Goal: Information Seeking & Learning: Learn about a topic

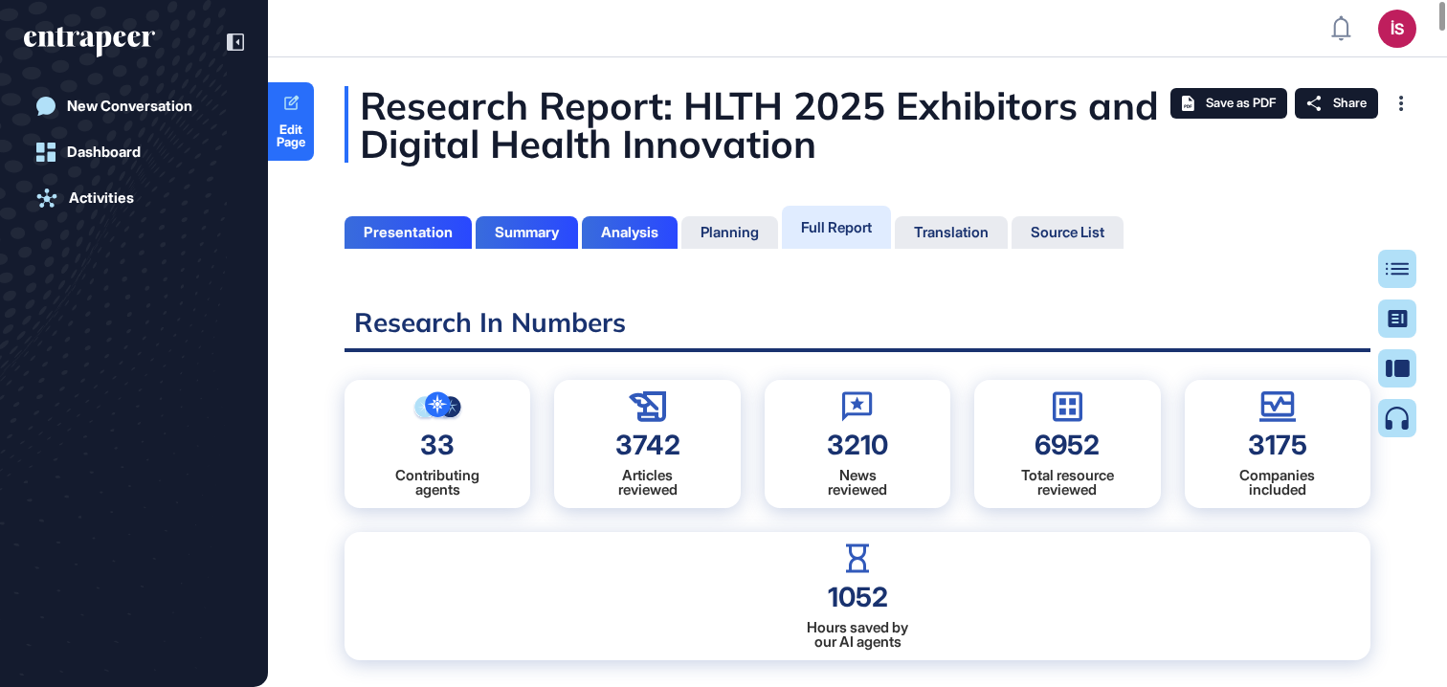
click at [936, 153] on div "Research Report: HLTH 2025 Exhibitors and Digital Health Innovation" at bounding box center [858, 124] width 1026 height 77
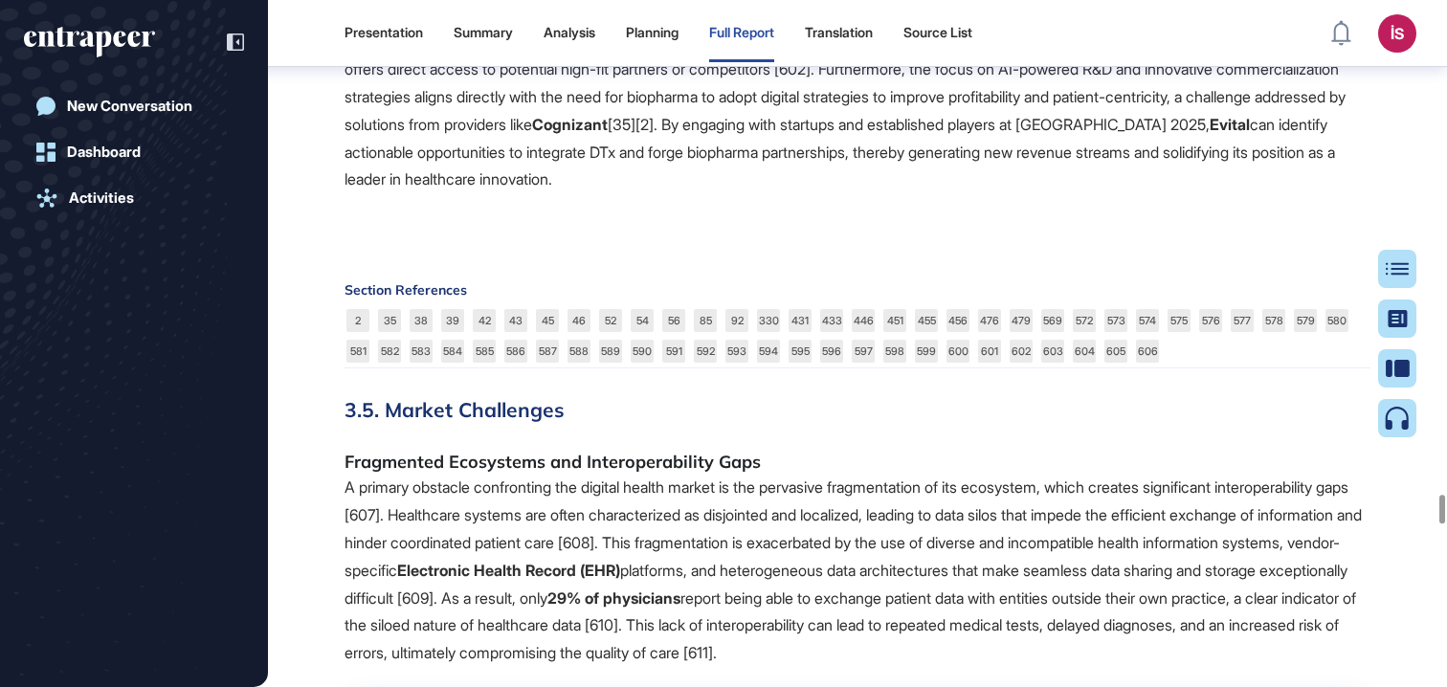
scroll to position [86190, 0]
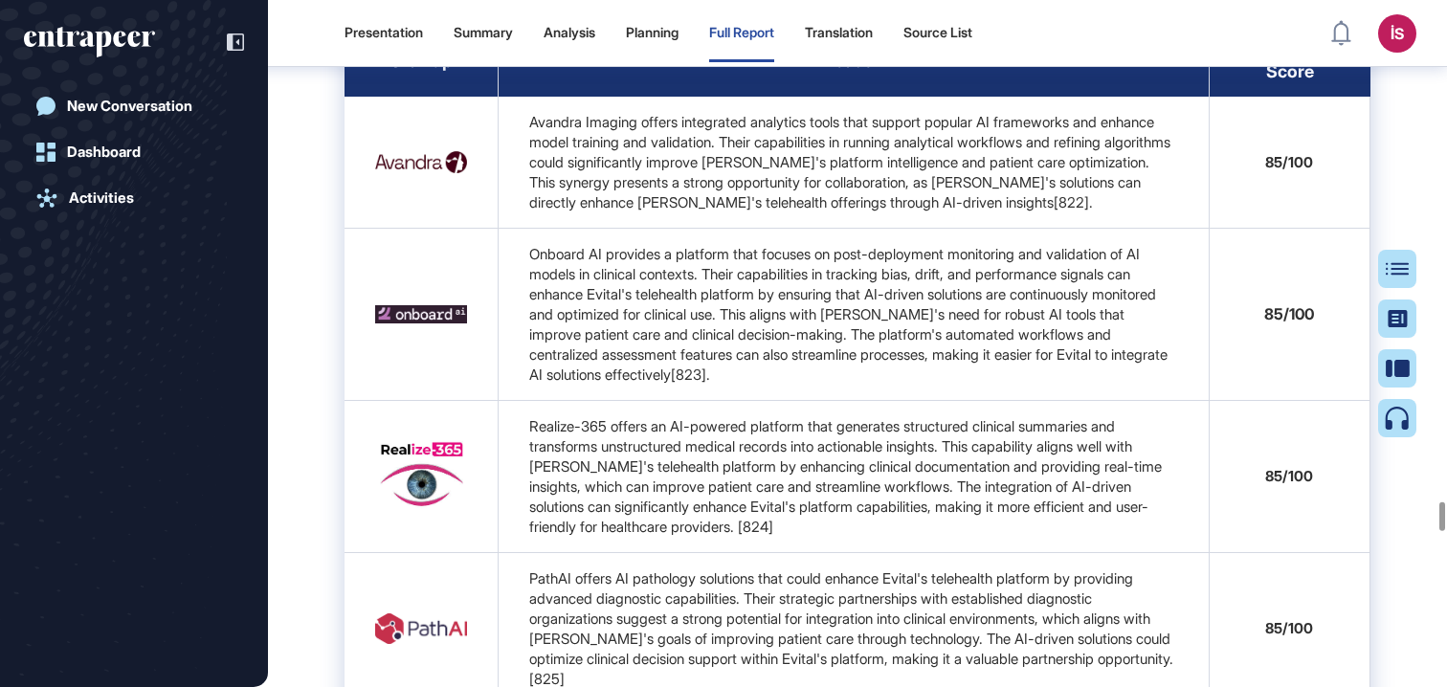
scroll to position [87431, 0]
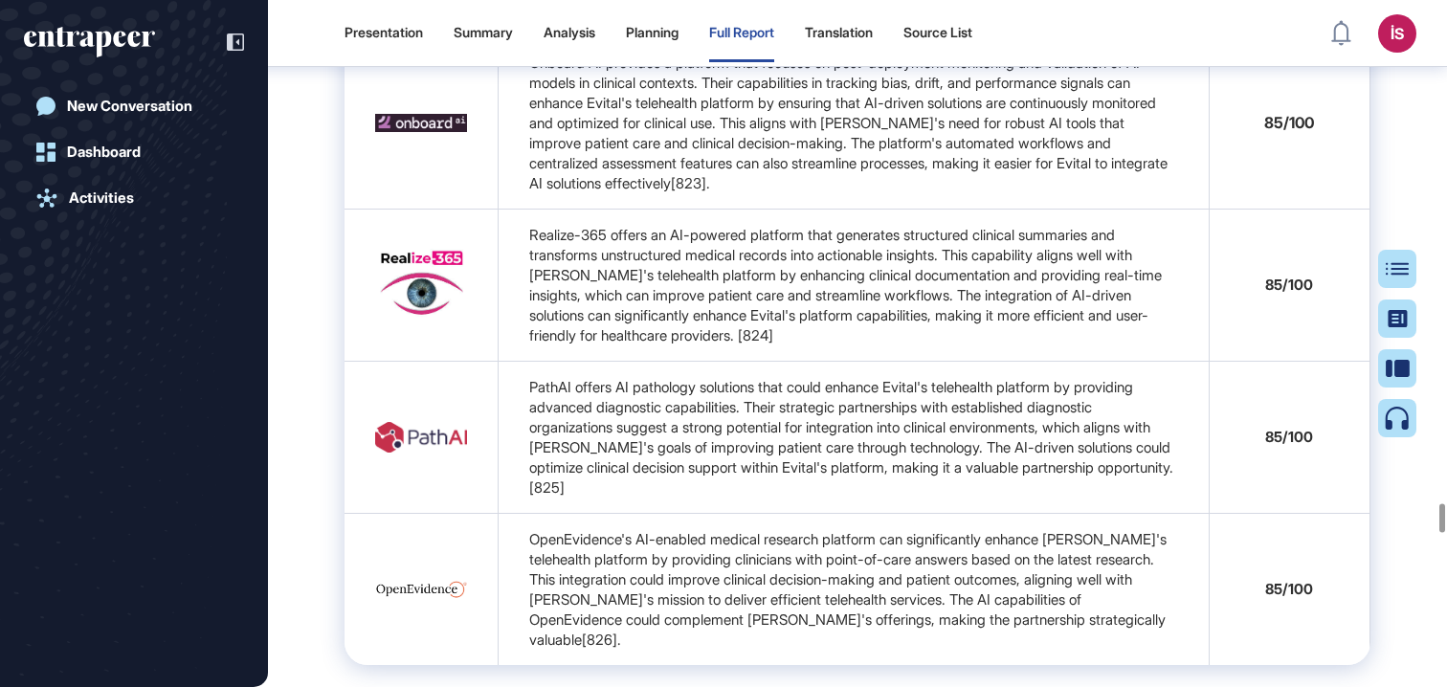
scroll to position [87717, 0]
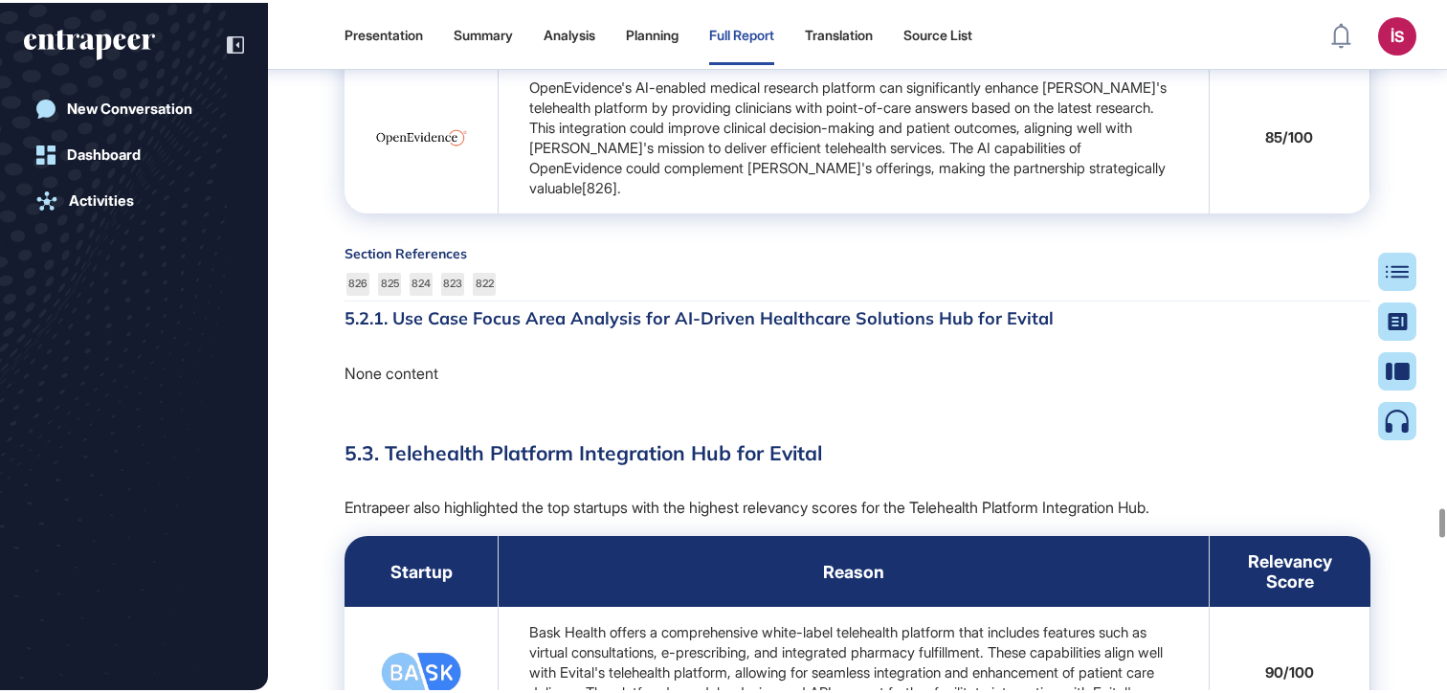
scroll to position [88461, 0]
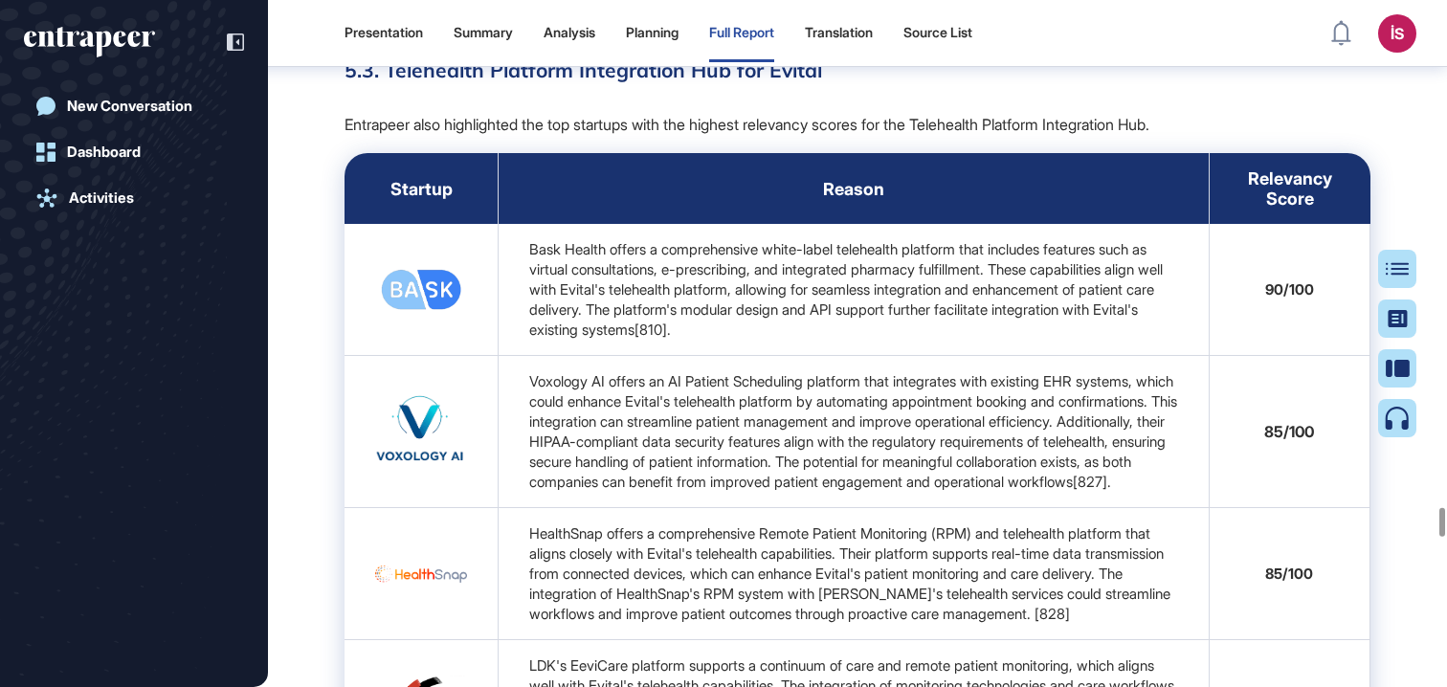
drag, startPoint x: 765, startPoint y: 279, endPoint x: 396, endPoint y: 274, distance: 368.6
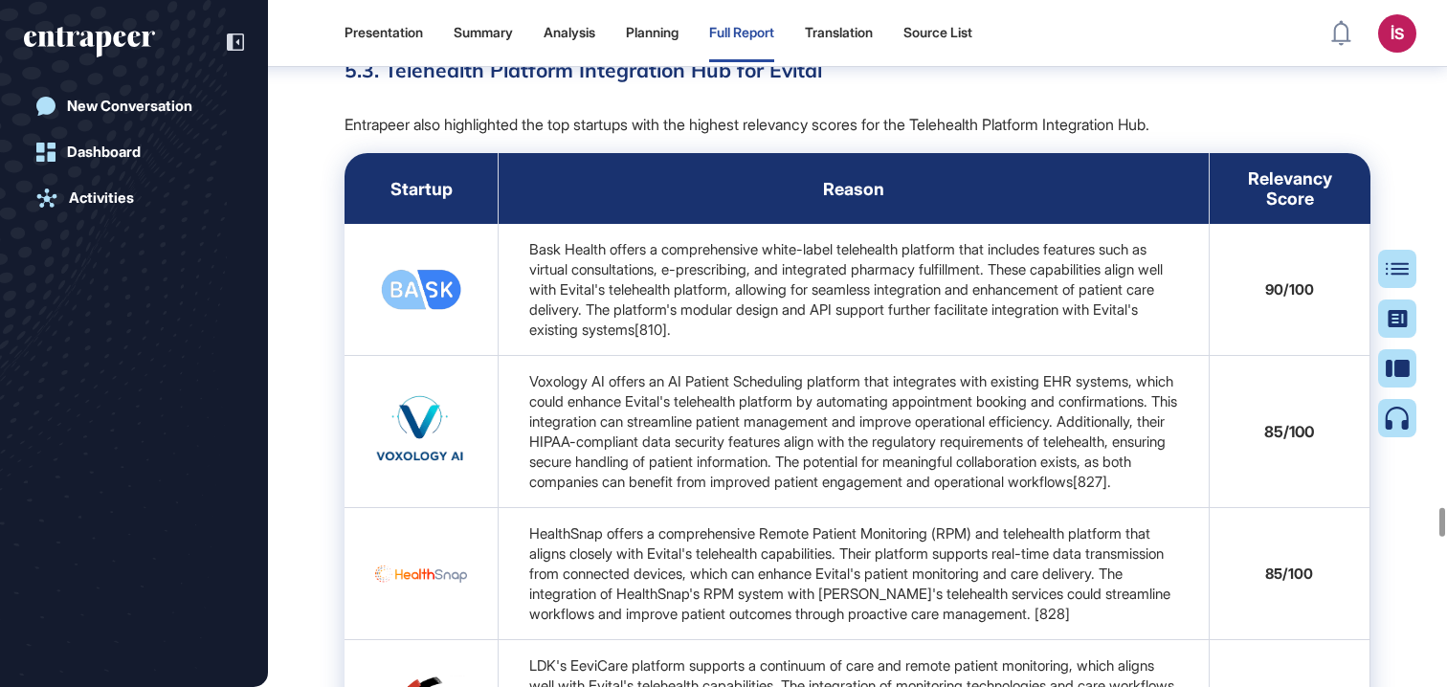
copy h4 "Use Case Focus Area Analysis for Care Apps"
drag, startPoint x: 773, startPoint y: 280, endPoint x: 391, endPoint y: 281, distance: 381.9
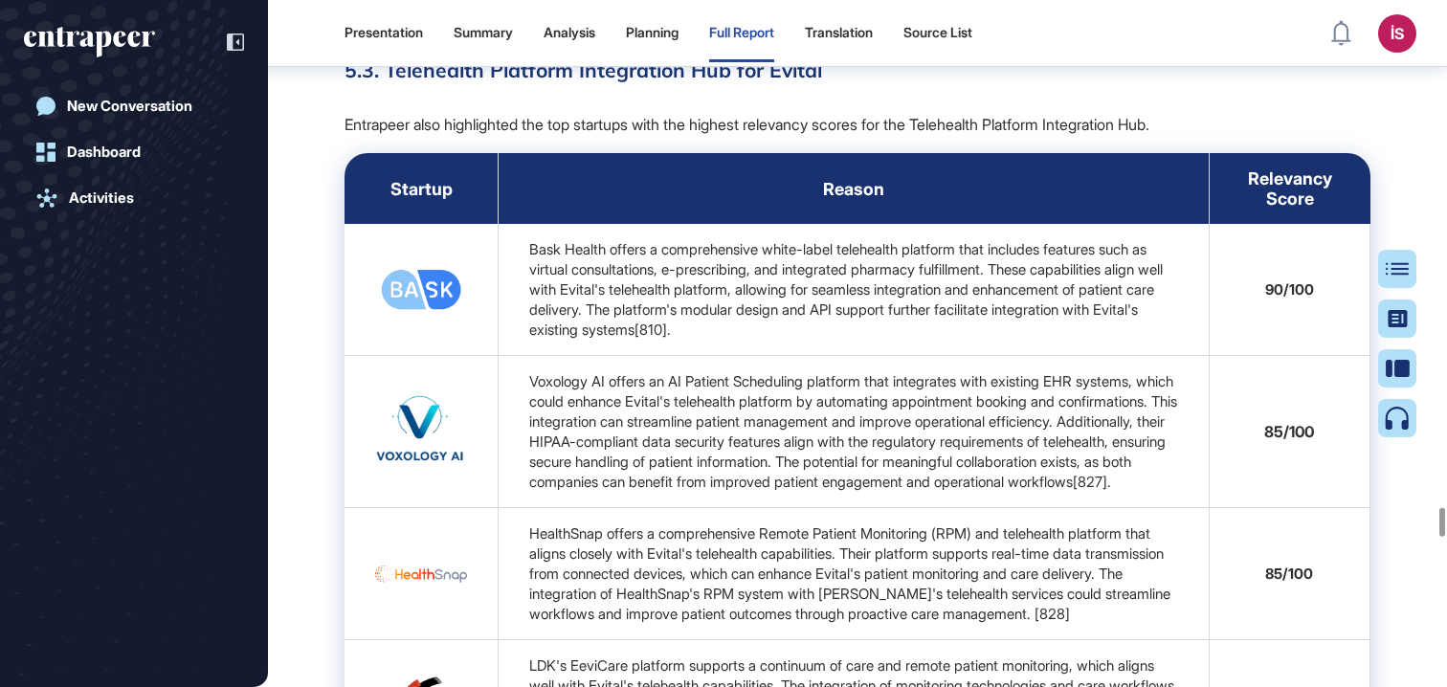
copy h4 "Use Case Focus Area Analysis for Care Apps"
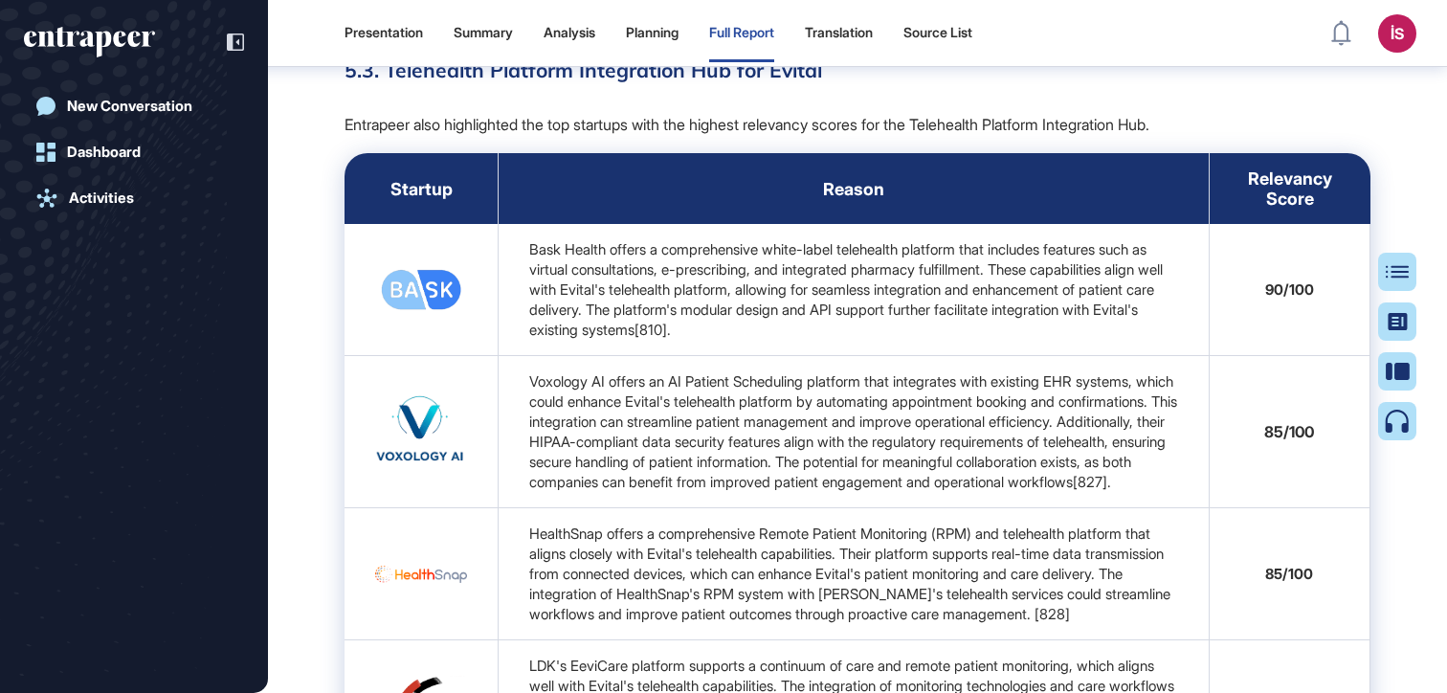
scroll to position [597, 5]
drag, startPoint x: 393, startPoint y: 280, endPoint x: 755, endPoint y: 278, distance: 361.8
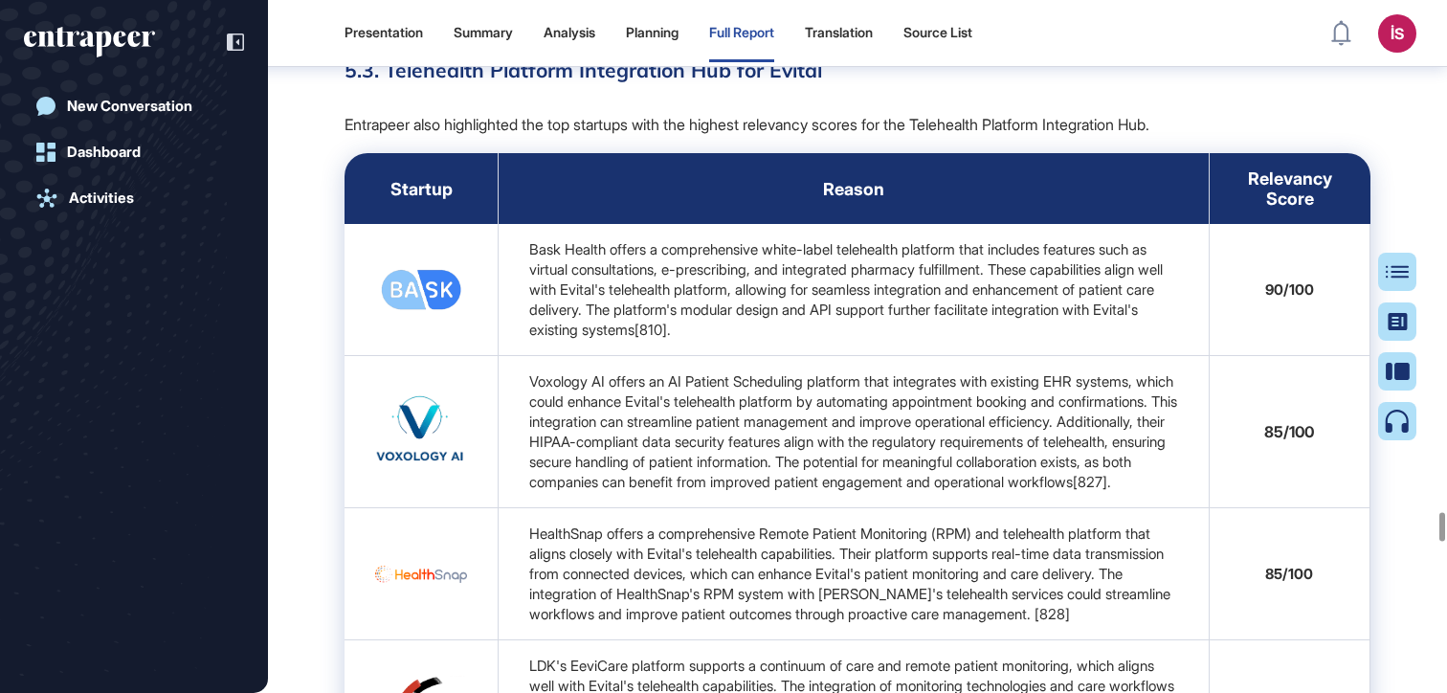
copy h4 "Use Case Focus Area Analysis for Care Apps"
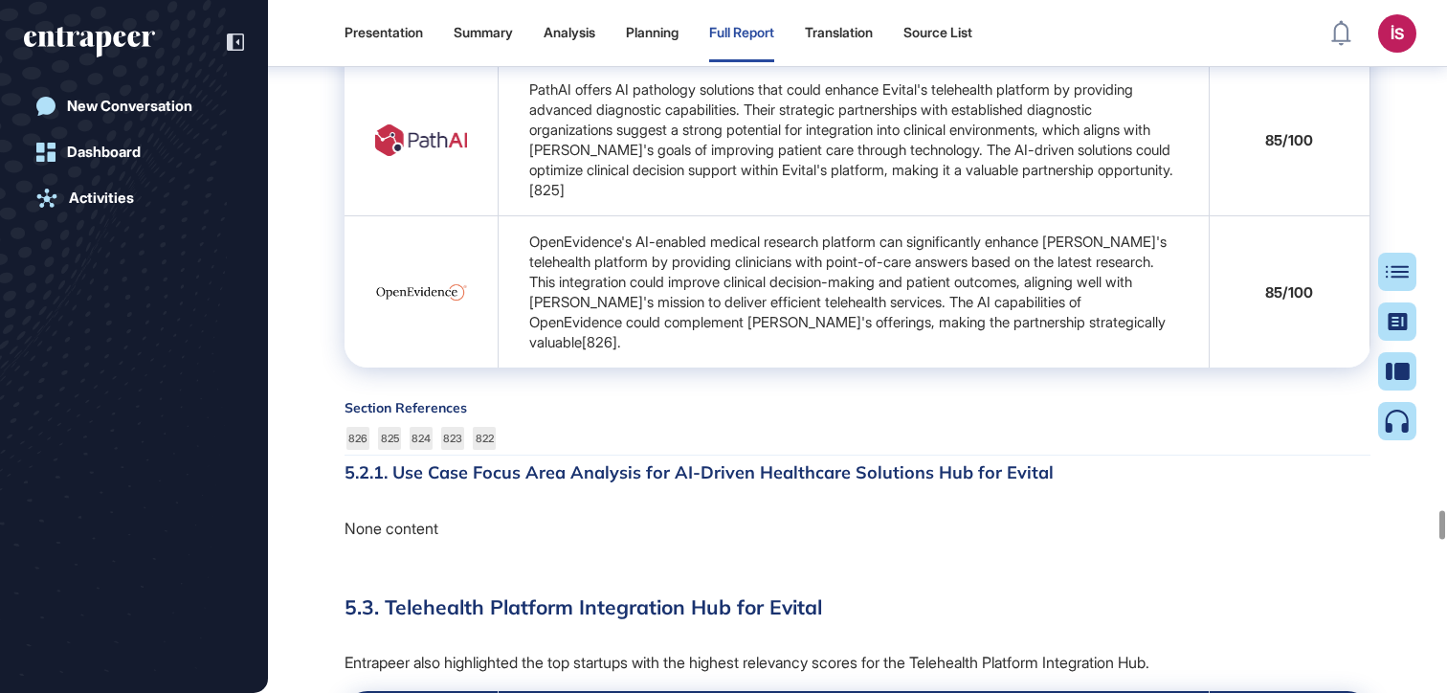
scroll to position [88897, 0]
